Goal: Check status: Check status

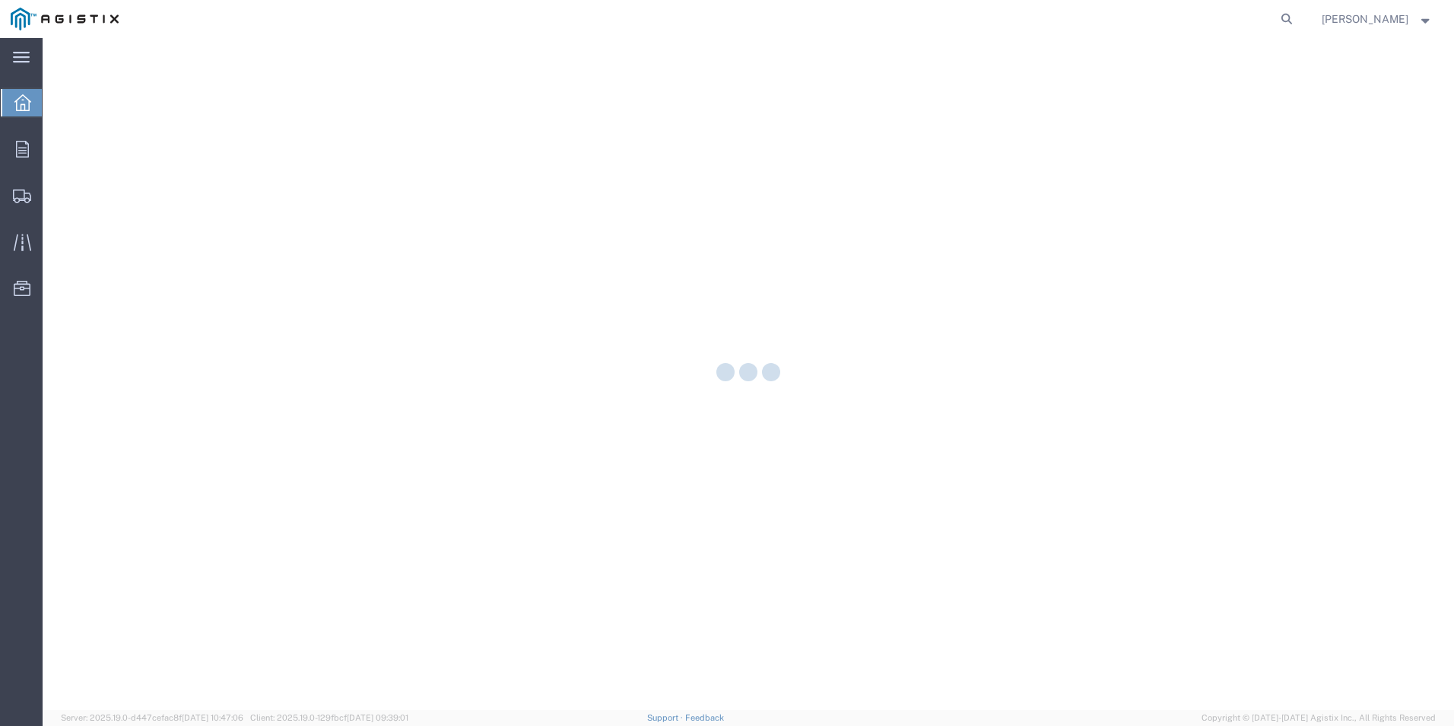
click at [85, 201] on div at bounding box center [749, 374] width 1412 height 672
click at [24, 198] on icon at bounding box center [22, 196] width 18 height 14
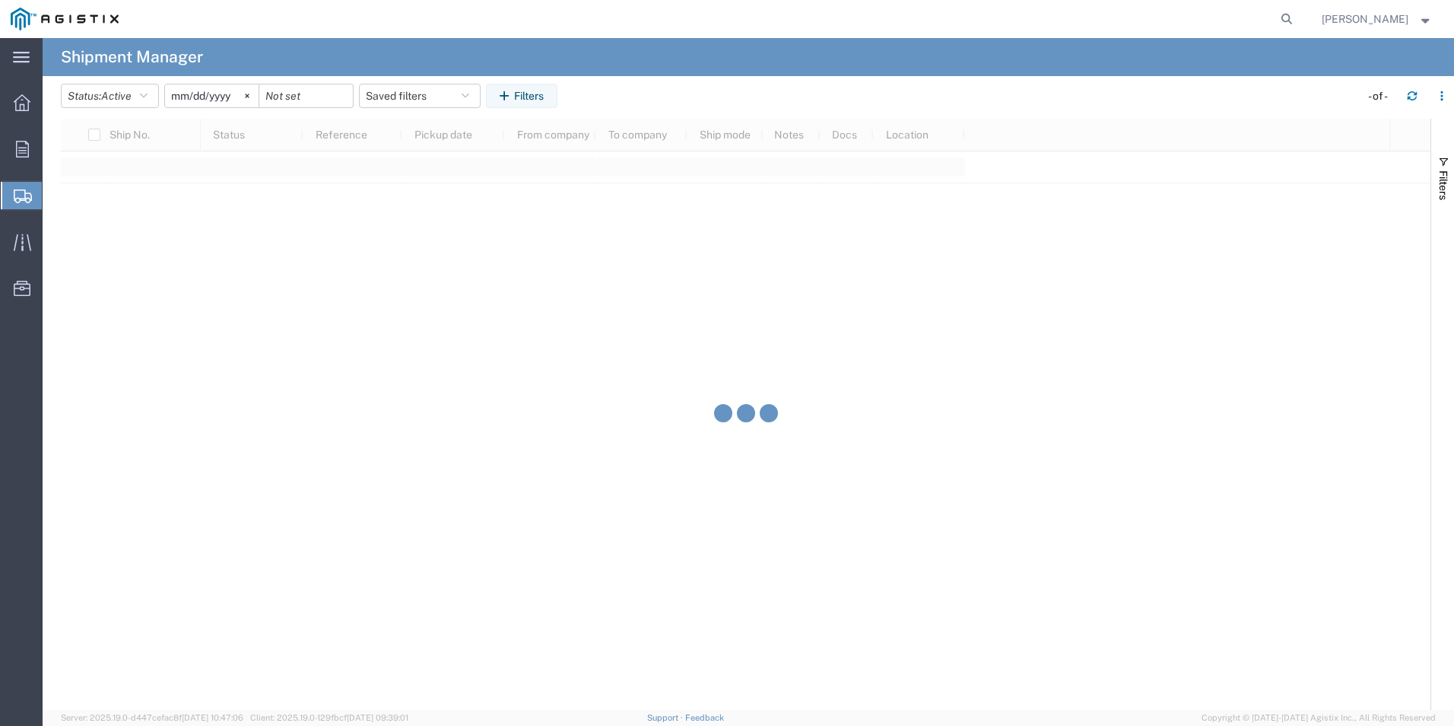
click at [86, 199] on div "Ship No. Status Reference Pickup date From company To company Ship mode Notes D…" at bounding box center [746, 414] width 1370 height 591
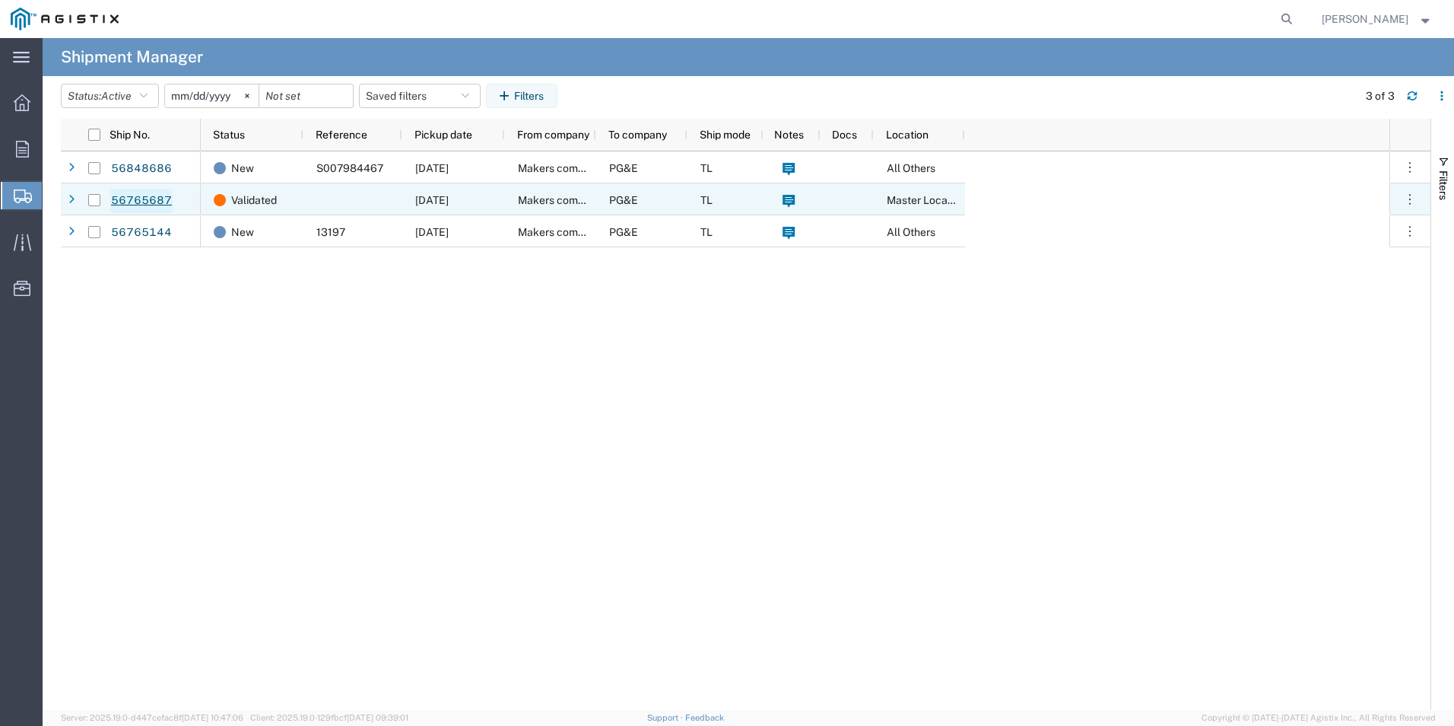
click at [157, 197] on link "56765687" at bounding box center [141, 201] width 62 height 24
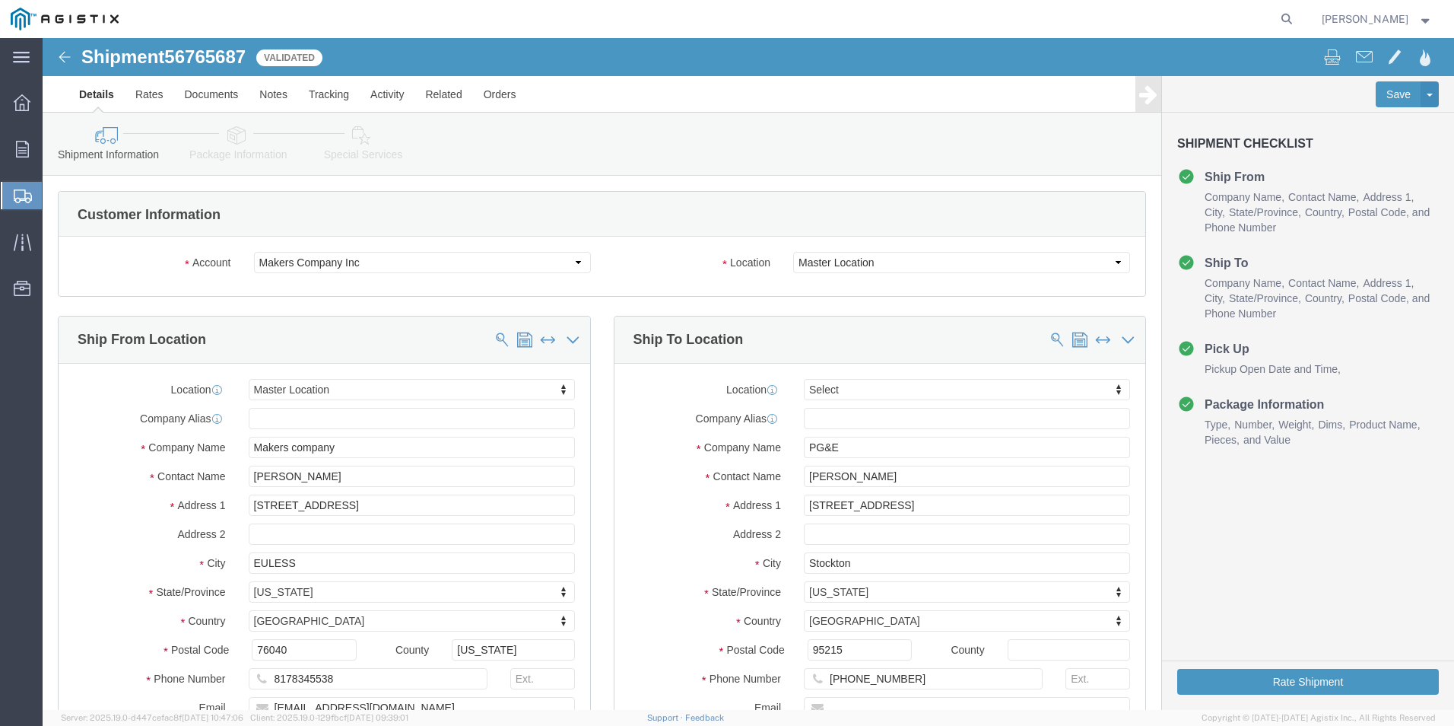
select select
click button "Rate Shipment"
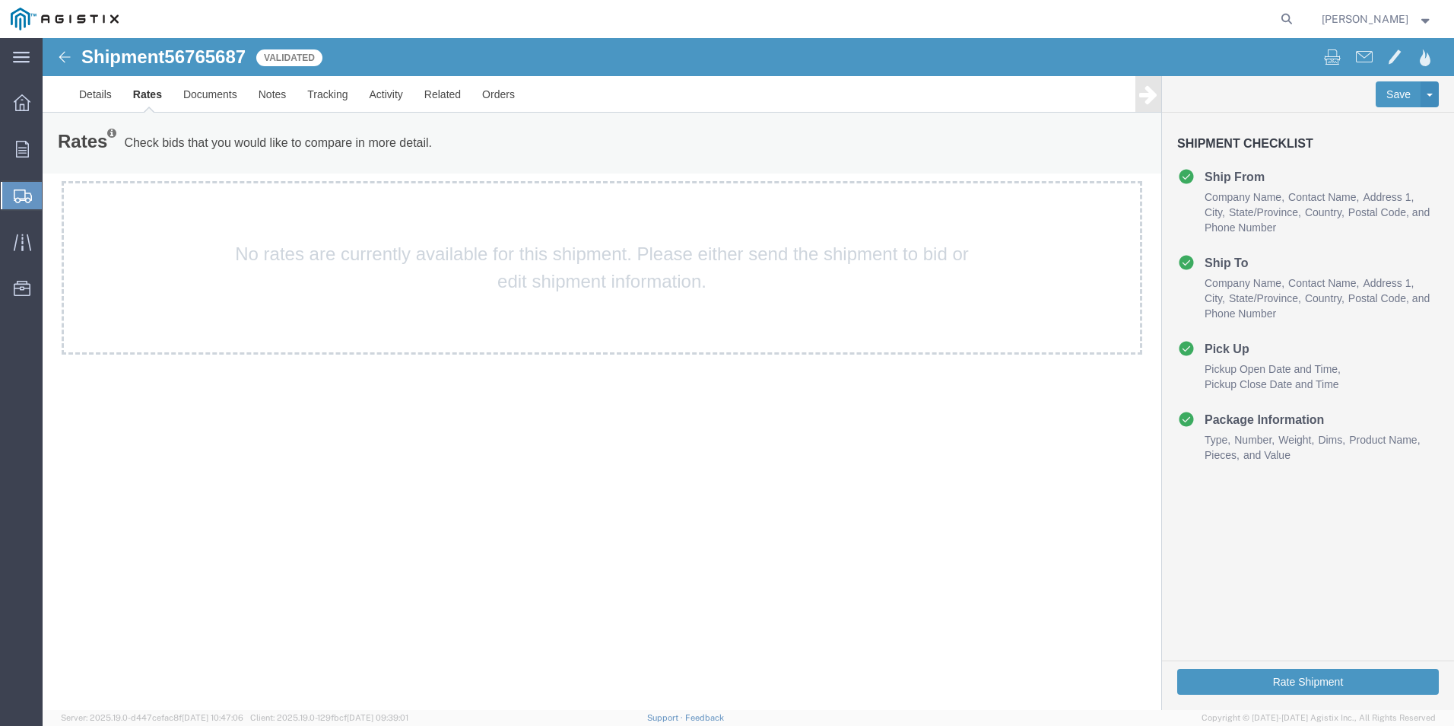
click at [20, 195] on icon at bounding box center [23, 196] width 18 height 14
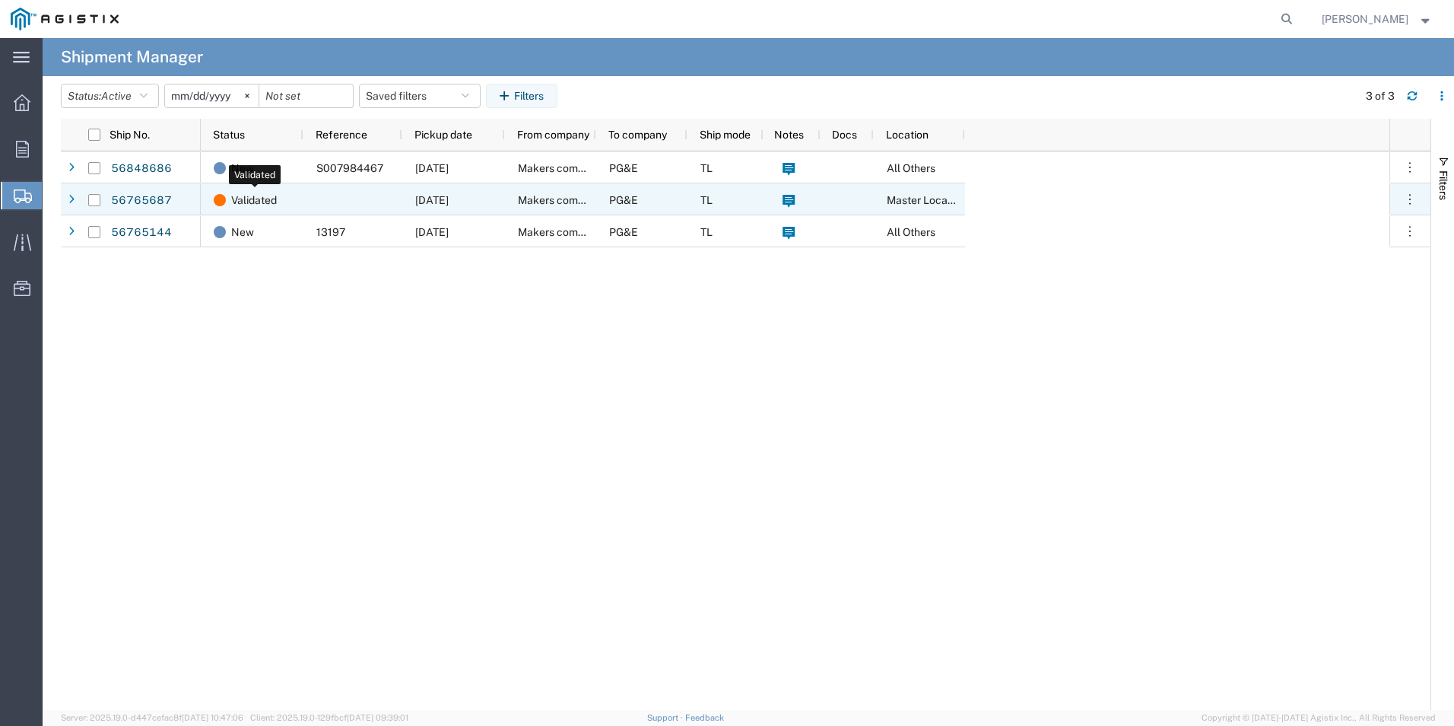
click at [253, 194] on span "Validated" at bounding box center [254, 200] width 46 height 32
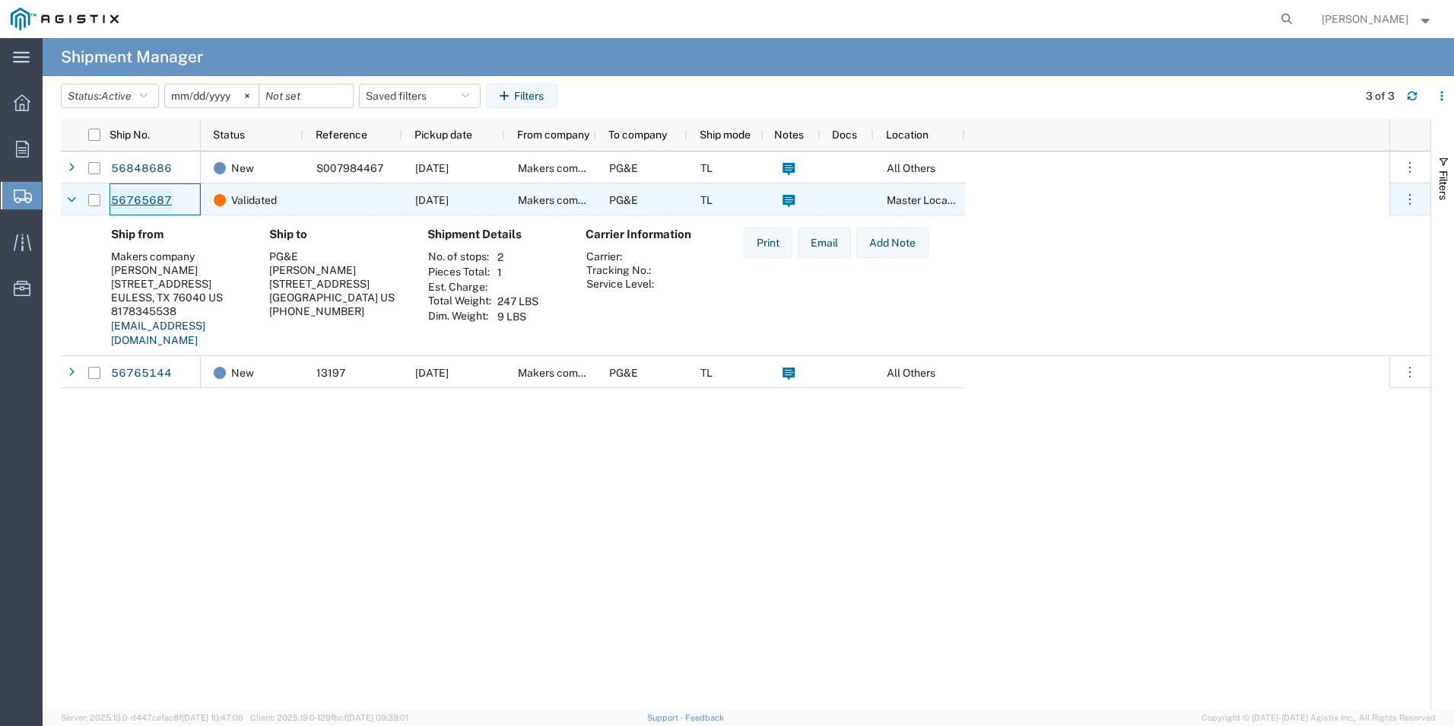
click at [137, 202] on link "56765687" at bounding box center [141, 201] width 62 height 24
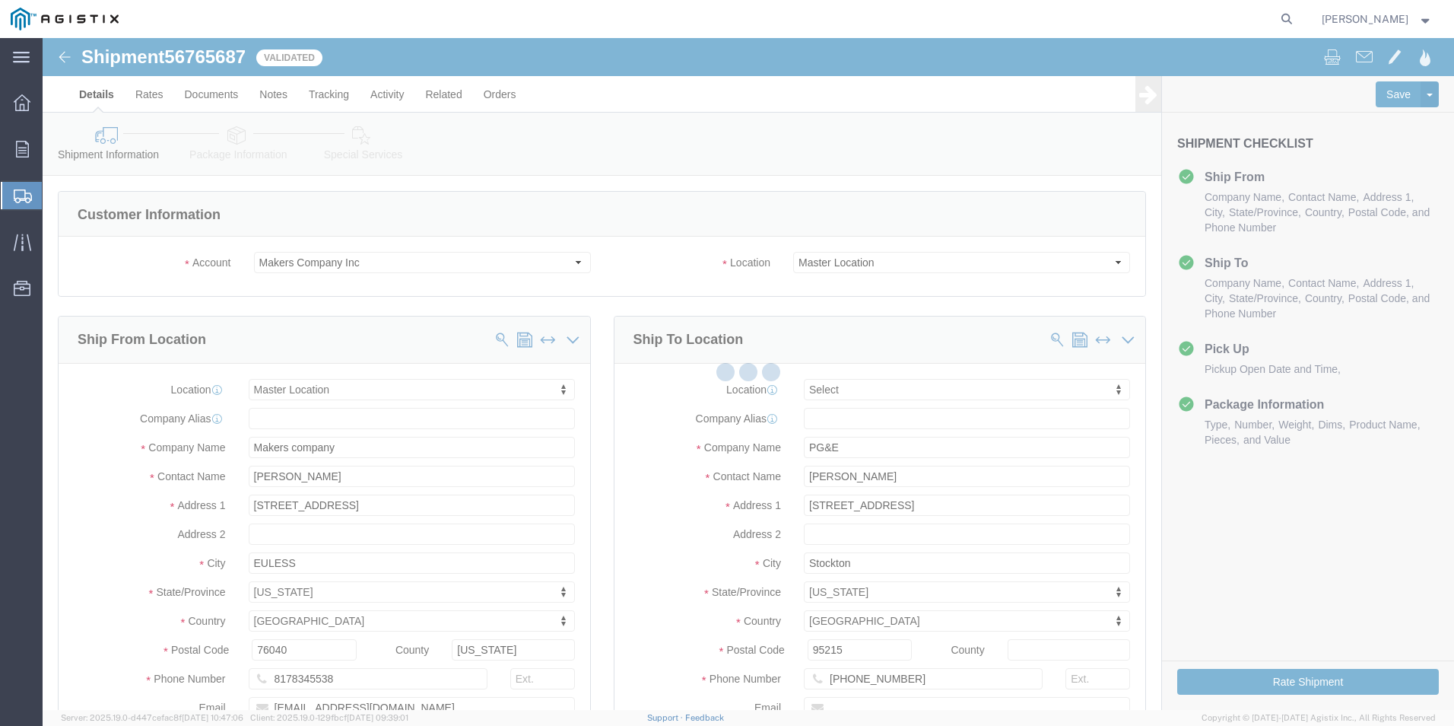
select select
